Goal: Task Accomplishment & Management: Complete application form

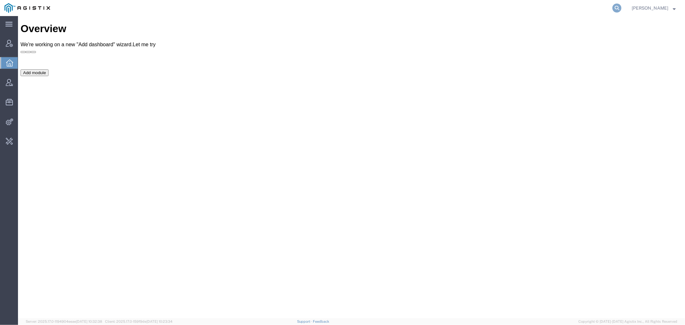
click at [622, 8] on icon at bounding box center [617, 8] width 9 height 9
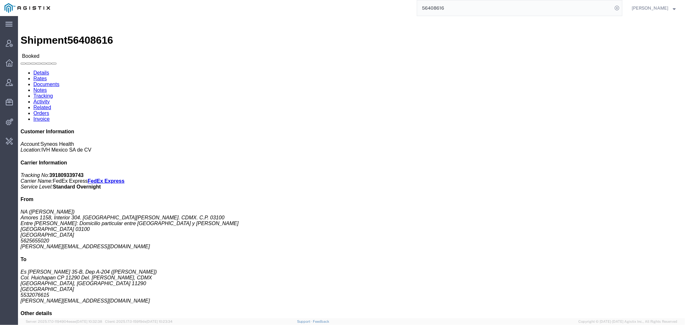
click link "Activity"
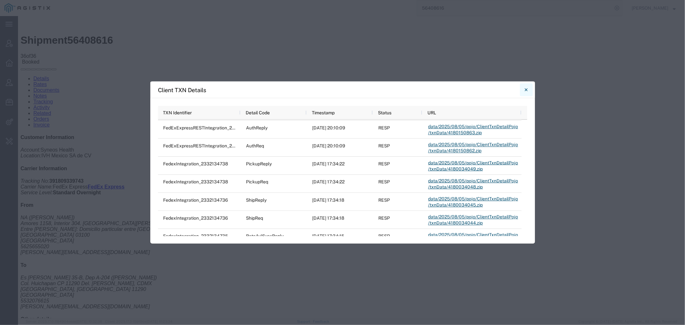
click at [527, 86] on icon "Close" at bounding box center [526, 90] width 3 height 8
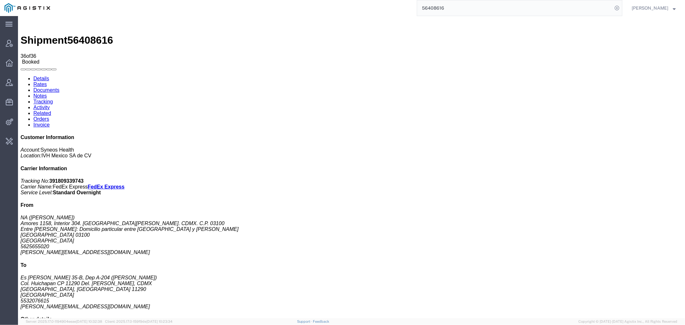
drag, startPoint x: 489, startPoint y: 18, endPoint x: 469, endPoint y: 12, distance: 20.4
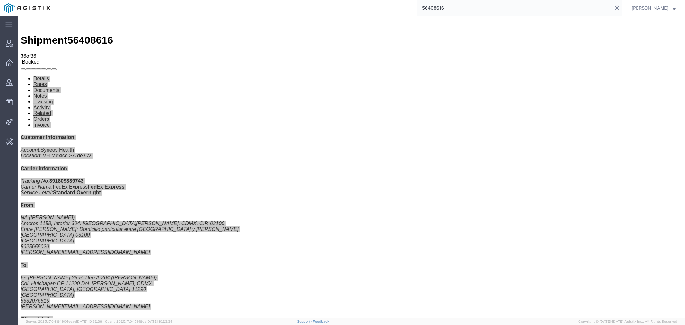
drag, startPoint x: 465, startPoint y: 8, endPoint x: 386, endPoint y: -1, distance: 79.3
click at [386, 0] on html "main_menu Created with Sketch. Collapse Menu Account Manager Overview Vendor Ma…" at bounding box center [342, 162] width 685 height 325
paste input "549974"
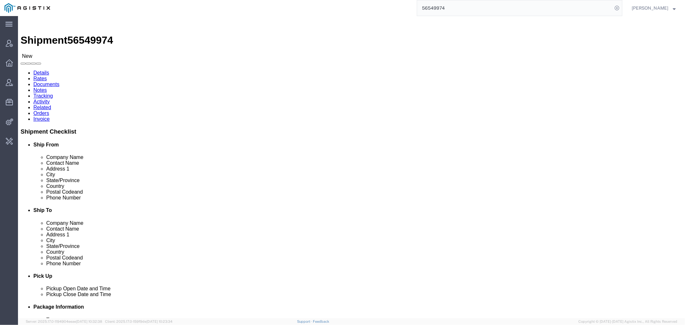
click link "Activity"
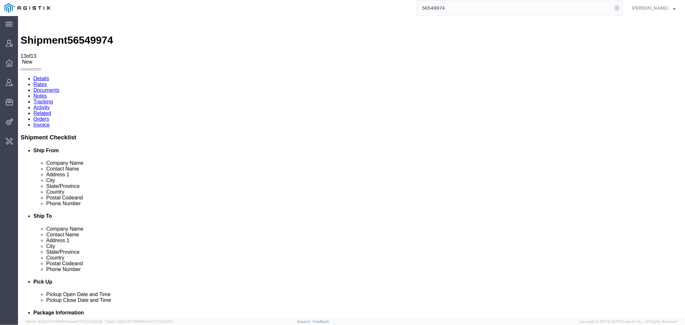
click at [42, 76] on link "Details" at bounding box center [41, 78] width 16 height 5
drag, startPoint x: 470, startPoint y: 6, endPoint x: 362, endPoint y: 5, distance: 107.6
click at [365, 5] on div "56549974" at bounding box center [339, 8] width 568 height 16
paste input "274424789168"
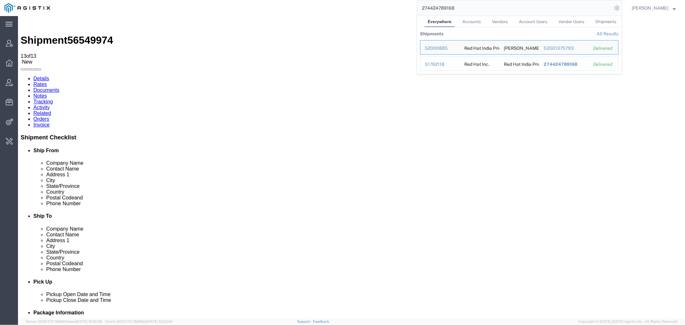
click at [448, 64] on div "51762118" at bounding box center [440, 64] width 31 height 7
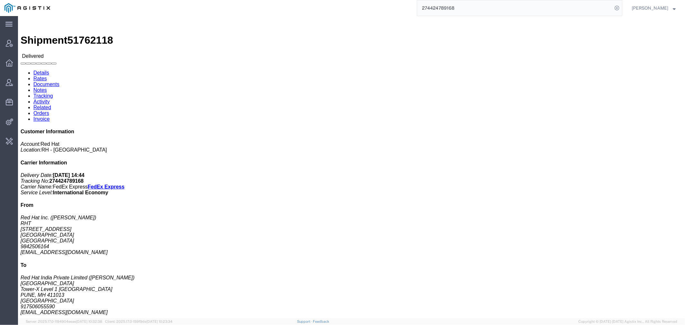
click link "Documents"
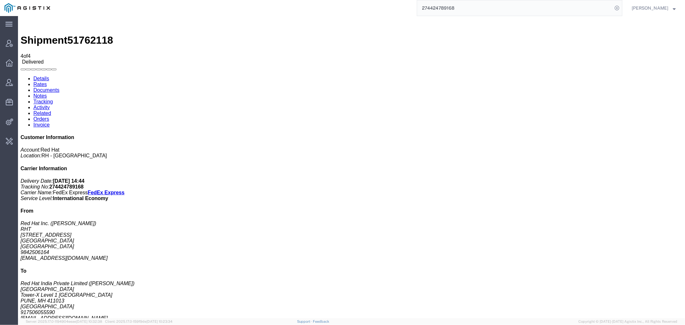
click at [85, 34] on span "51762118" at bounding box center [90, 40] width 46 height 12
copy span "51762118"
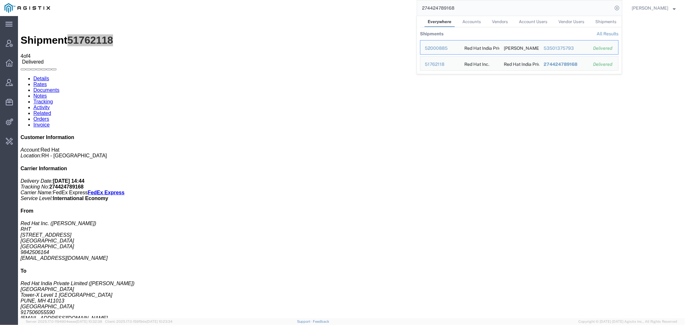
drag, startPoint x: 468, startPoint y: 5, endPoint x: 410, endPoint y: 13, distance: 58.9
click at [411, 12] on div "274424789168 Everywhere Accounts Vendors Account Users Vendor Users Shipments S…" at bounding box center [339, 8] width 568 height 16
paste input "978340527"
click at [446, 49] on div "51941042" at bounding box center [440, 48] width 31 height 7
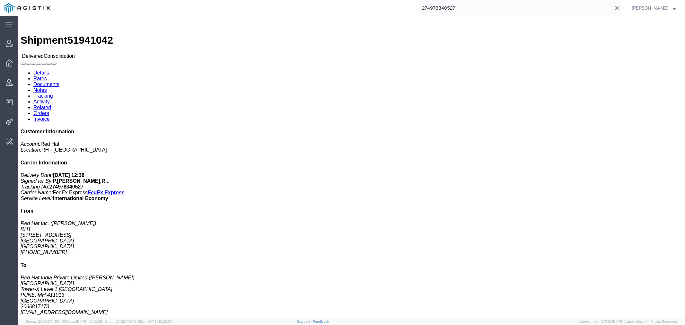
click div "Ship From Red Hat Inc. ([PERSON_NAME]) RHT [STREET_ADDRESS] [PHONE_NUMBER] Busi…"
click link "Documents"
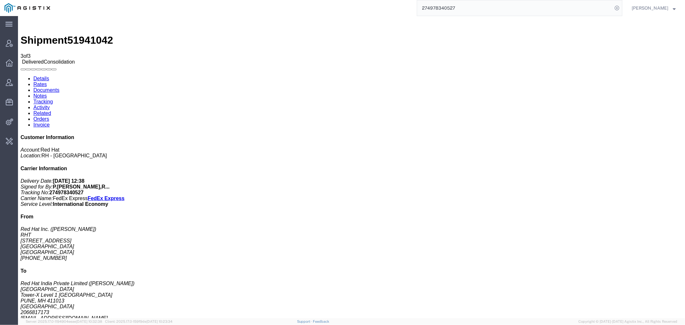
click at [100, 34] on span "51941042" at bounding box center [90, 40] width 46 height 12
copy span "51941042"
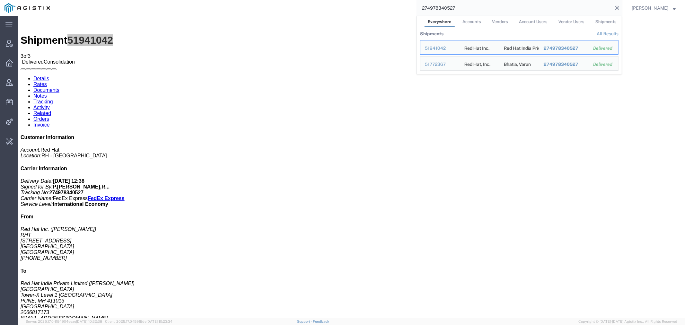
drag, startPoint x: 471, startPoint y: 11, endPoint x: 342, endPoint y: 12, distance: 128.5
click at [342, 12] on div "274978340527 Everywhere Accounts Vendors Account Users Vendor Users Shipments S…" at bounding box center [339, 8] width 568 height 16
paste input "5259994205"
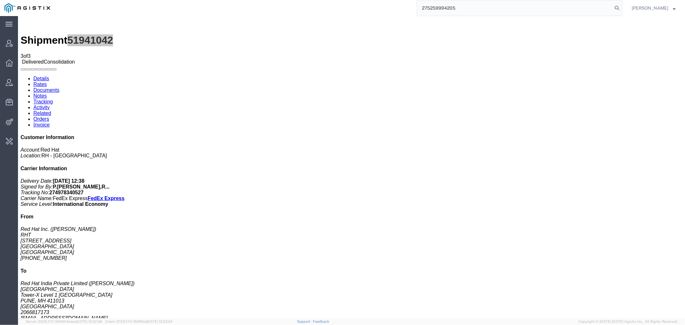
type input "275259994205"
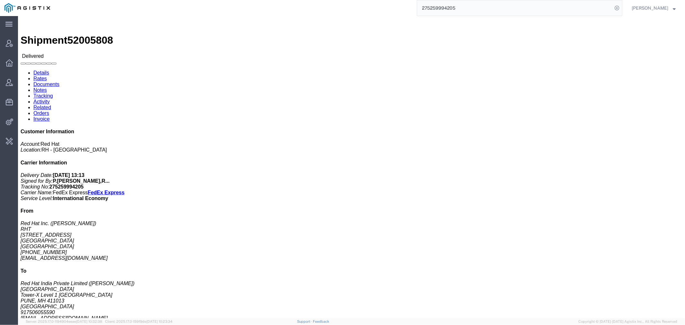
click link "Documents"
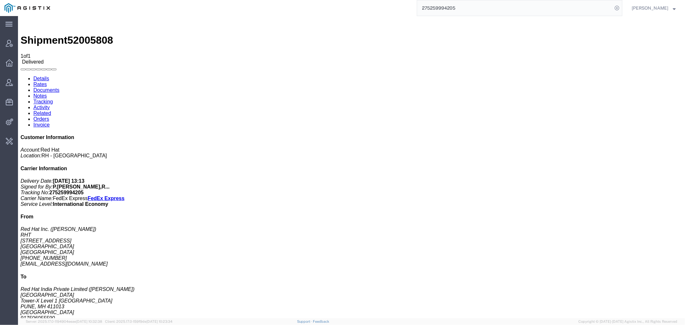
click at [86, 34] on span "52005808" at bounding box center [90, 40] width 46 height 12
copy span "52005808"
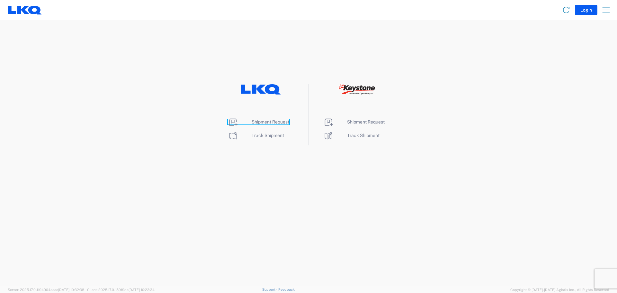
click at [258, 123] on span "Shipment Request" at bounding box center [271, 121] width 38 height 5
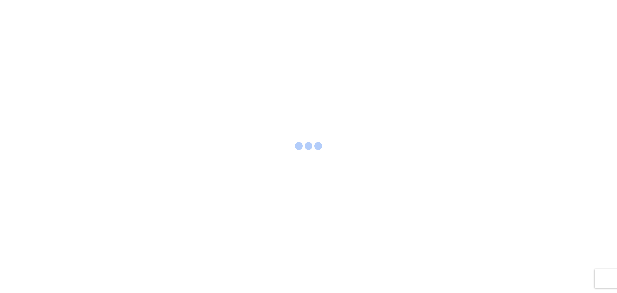
select select "LBS"
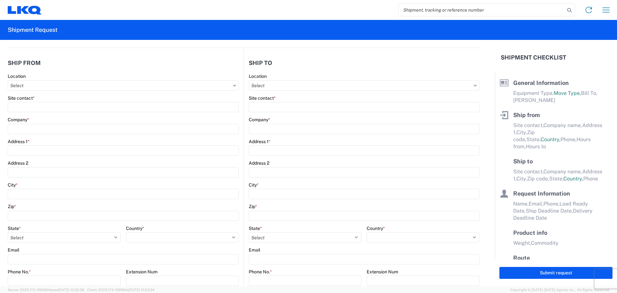
select select "FULL"
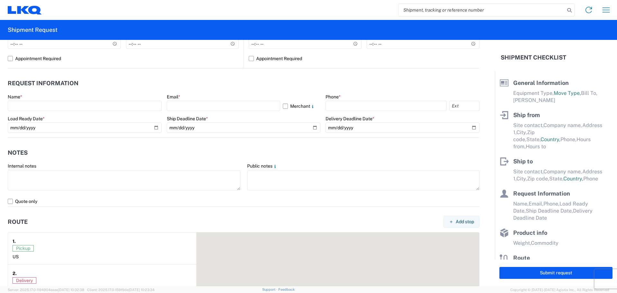
scroll to position [321, 0]
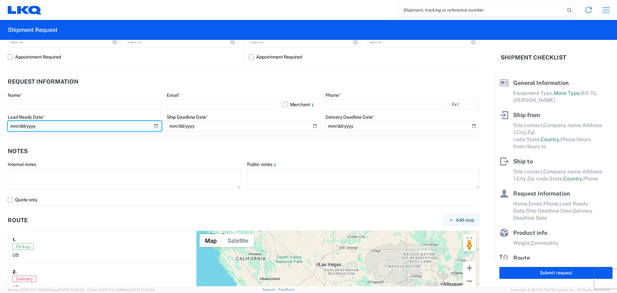
click at [132, 129] on input "date" at bounding box center [85, 126] width 154 height 10
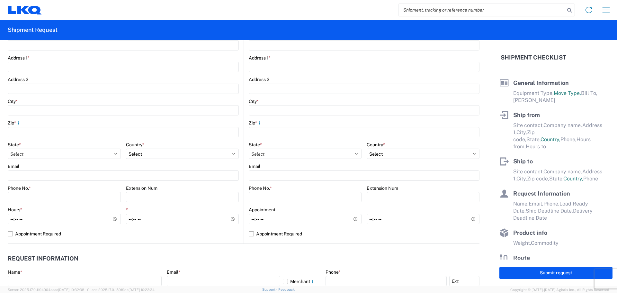
scroll to position [156, 0]
